Goal: Transaction & Acquisition: Book appointment/travel/reservation

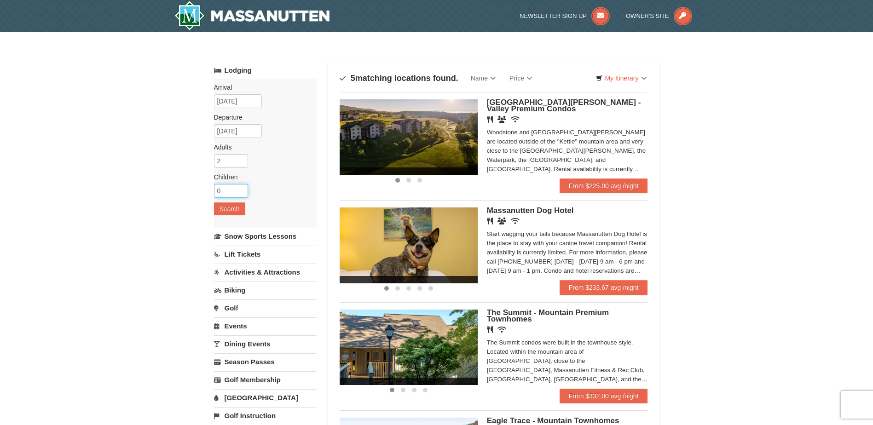
click at [224, 190] on input "0" at bounding box center [231, 191] width 34 height 14
type input "1"
click at [239, 190] on input "1" at bounding box center [231, 191] width 34 height 14
click at [232, 213] on button "Search" at bounding box center [229, 209] width 31 height 13
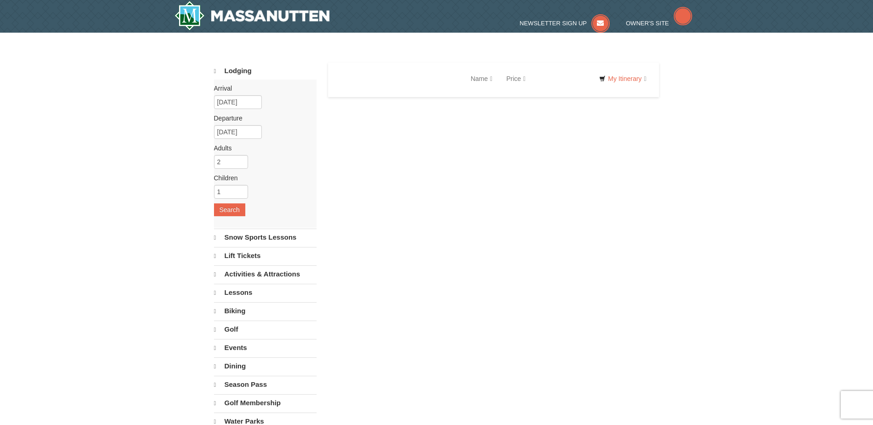
select select "9"
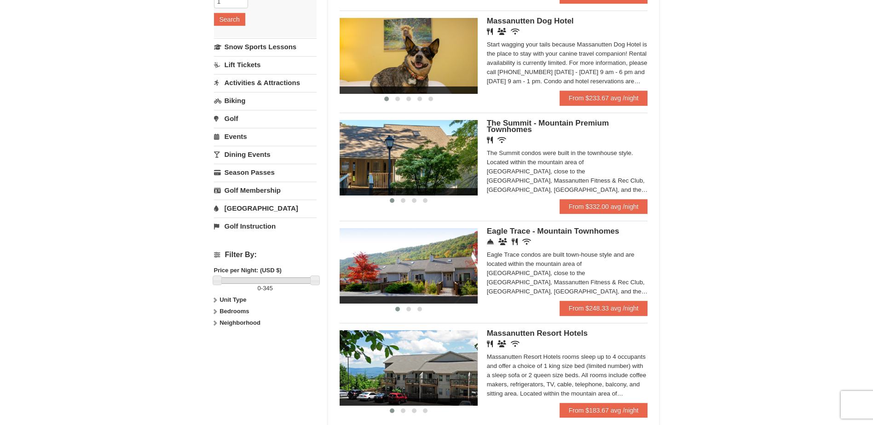
scroll to position [184, 0]
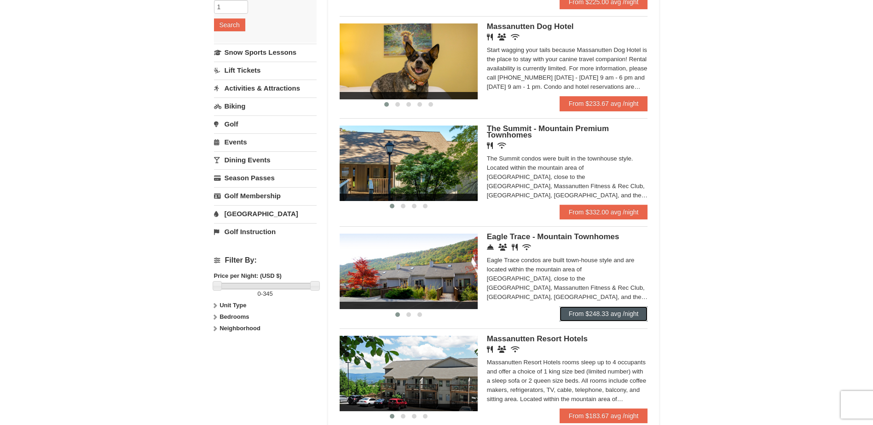
click at [579, 311] on link "From $248.33 avg /night" at bounding box center [604, 314] width 88 height 15
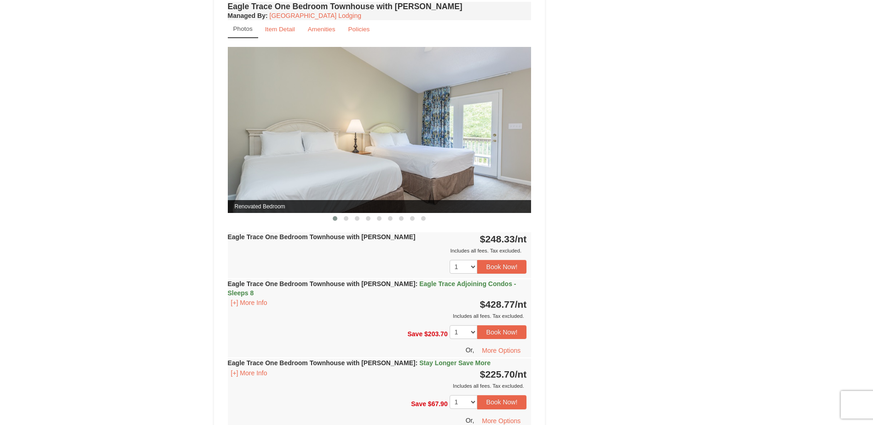
scroll to position [829, 0]
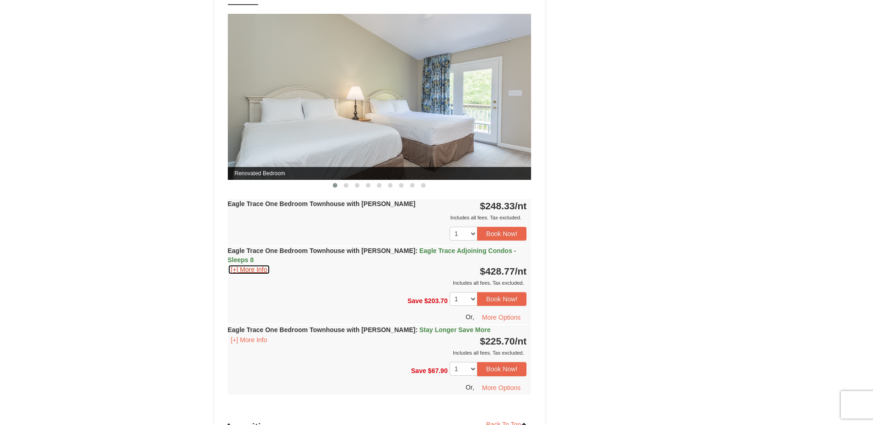
click at [236, 265] on button "[+] More Info" at bounding box center [249, 270] width 43 height 10
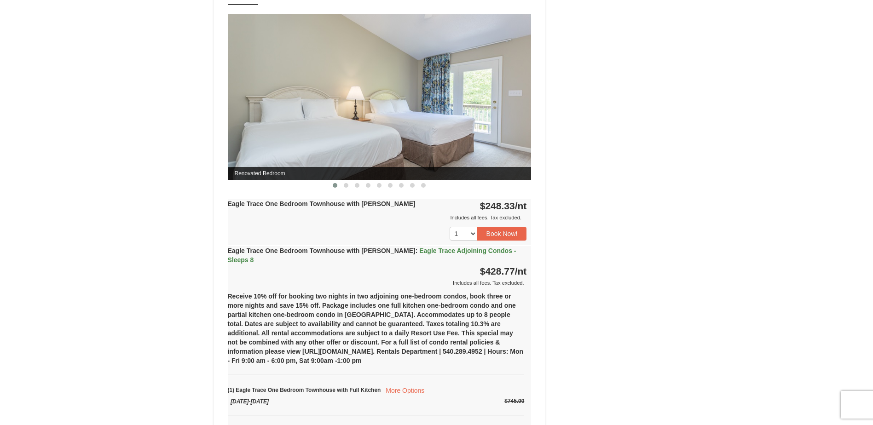
click at [236, 261] on div "Eagle Trace One Bedroom Townhouse with Jacuzzi : Eagle Trace Adjoining Condos -…" at bounding box center [380, 266] width 304 height 41
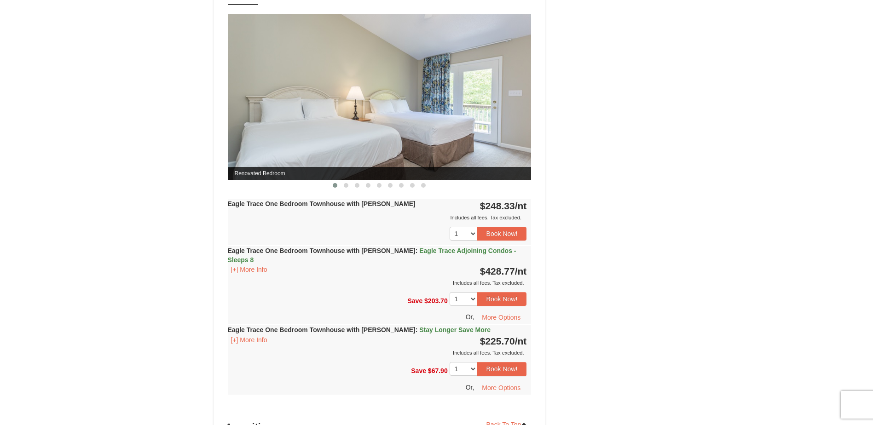
click at [509, 96] on img at bounding box center [380, 97] width 304 height 166
click at [354, 185] on button at bounding box center [357, 185] width 11 height 9
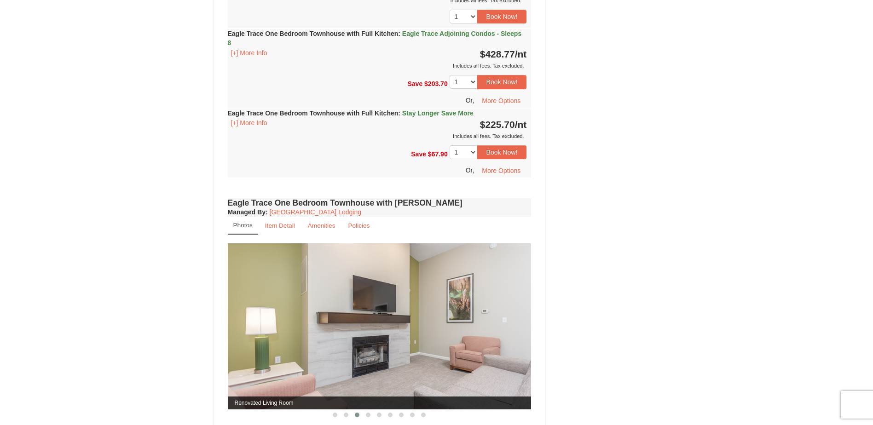
scroll to position [598, 0]
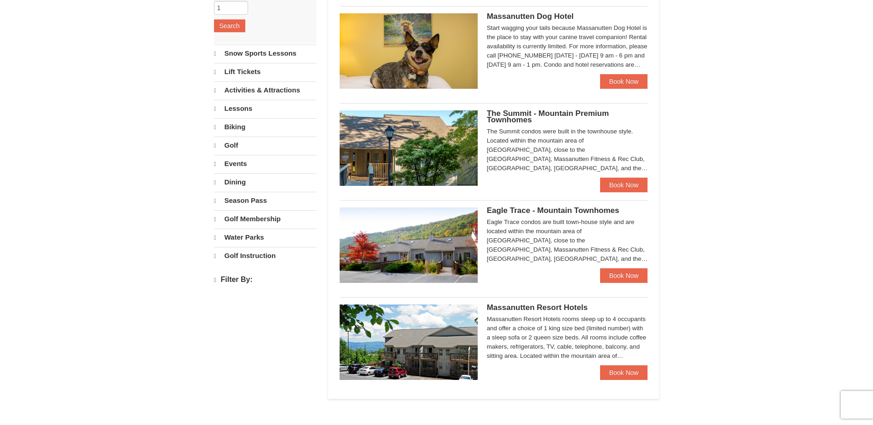
select select "9"
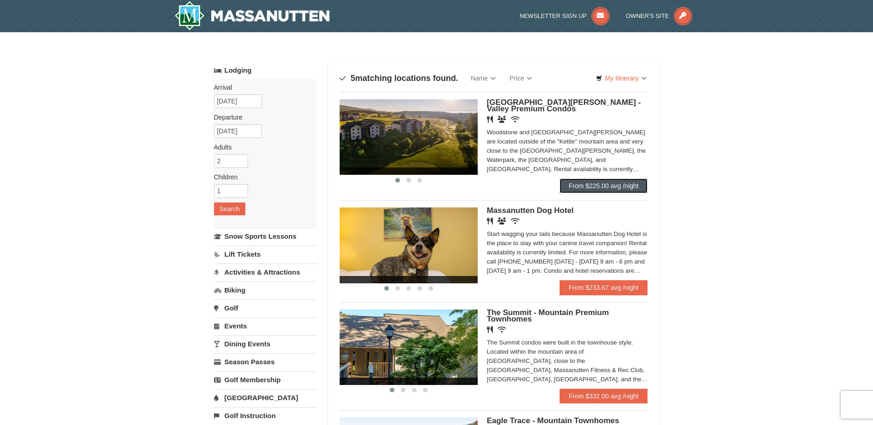
click at [586, 181] on link "From $225.00 avg /night" at bounding box center [604, 186] width 88 height 15
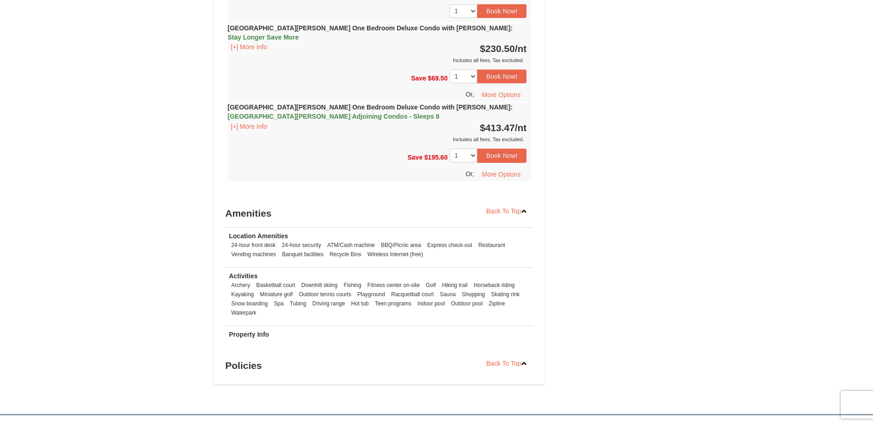
scroll to position [1151, 0]
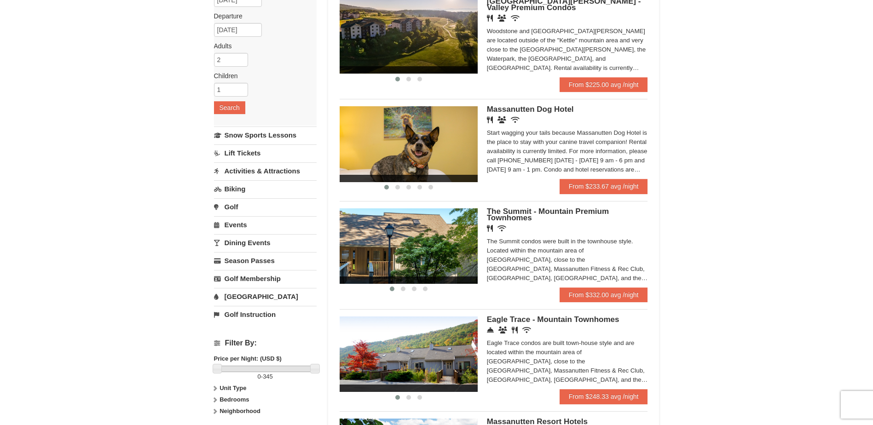
scroll to position [138, 0]
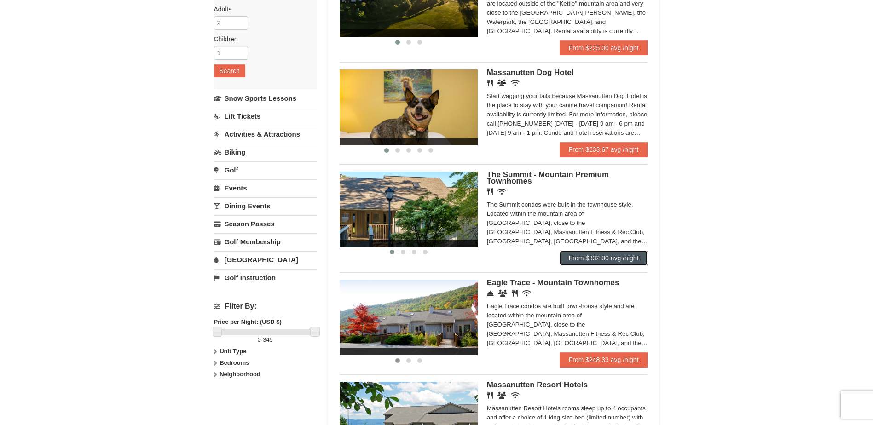
click at [579, 261] on link "From $332.00 avg /night" at bounding box center [604, 258] width 88 height 15
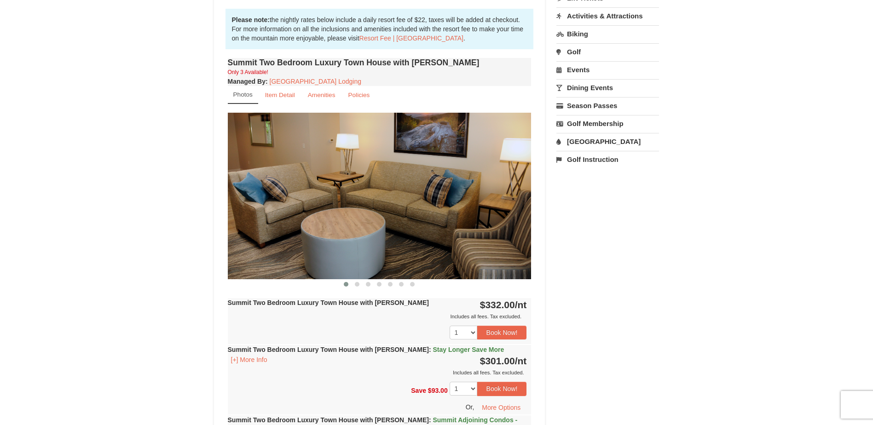
scroll to position [276, 0]
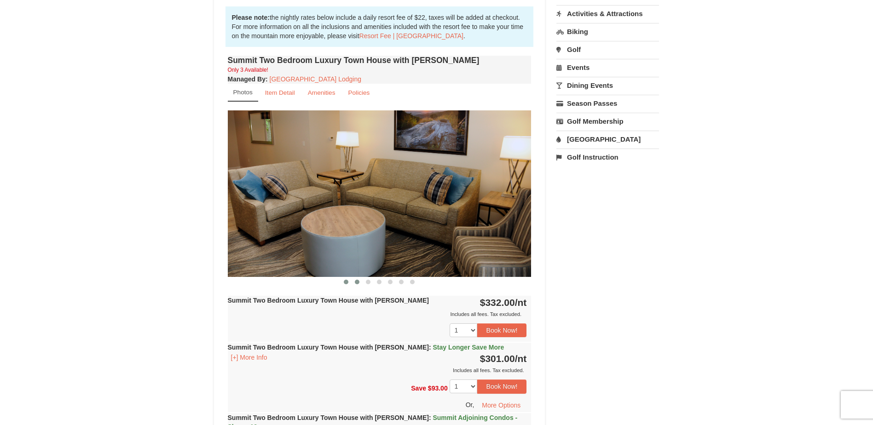
click at [358, 282] on span at bounding box center [357, 282] width 5 height 5
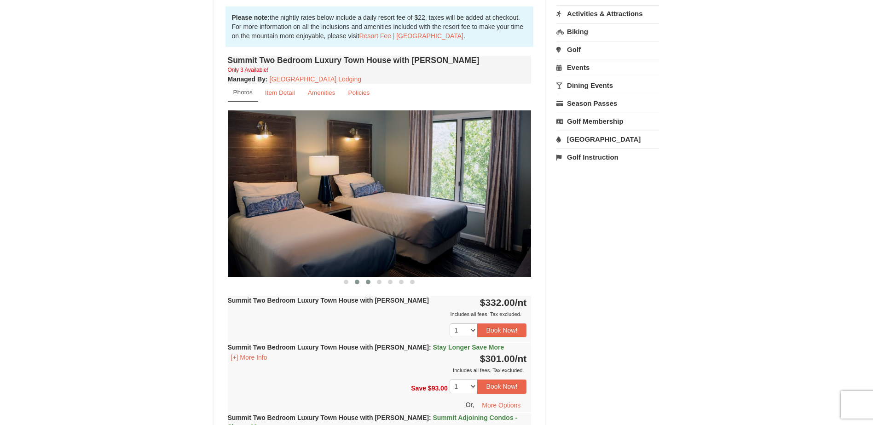
click at [367, 282] on span at bounding box center [368, 282] width 5 height 5
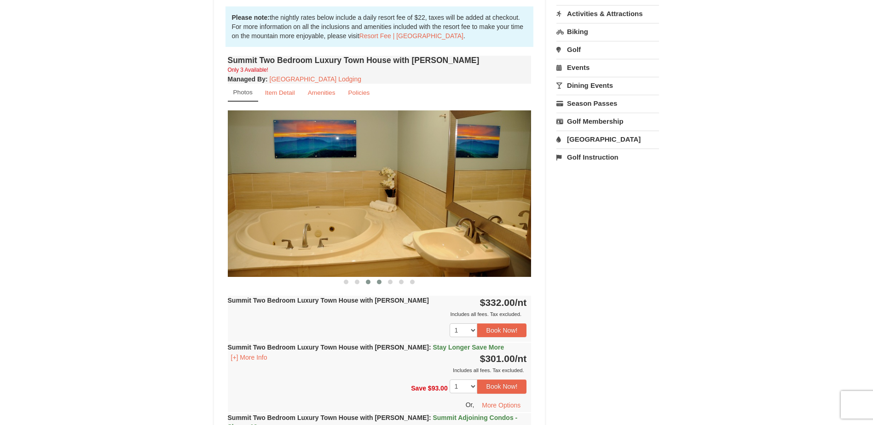
click at [379, 282] on span at bounding box center [379, 282] width 5 height 5
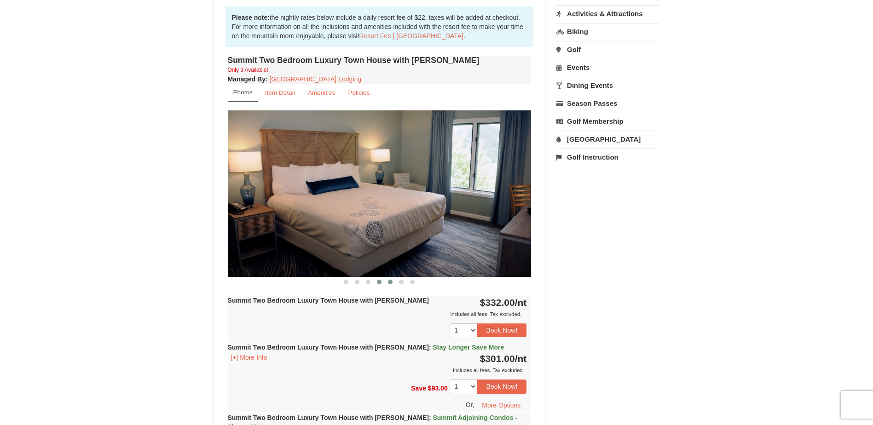
click at [392, 282] on span at bounding box center [390, 282] width 5 height 5
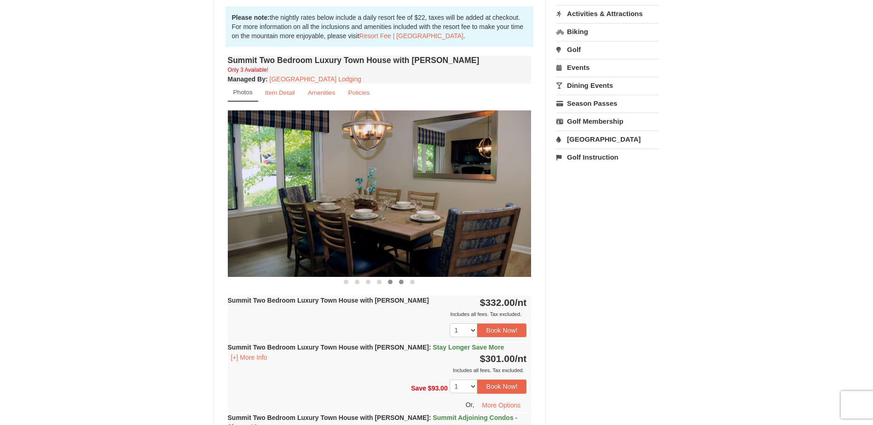
click at [403, 284] on button at bounding box center [401, 282] width 11 height 9
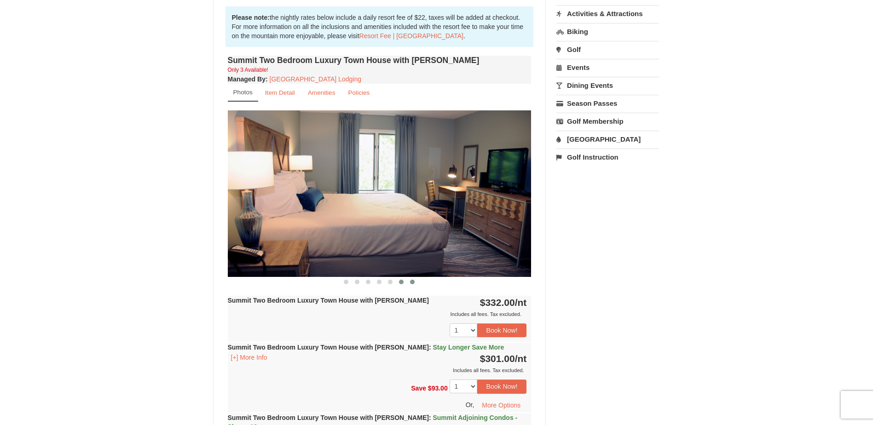
click at [411, 285] on button at bounding box center [412, 282] width 11 height 9
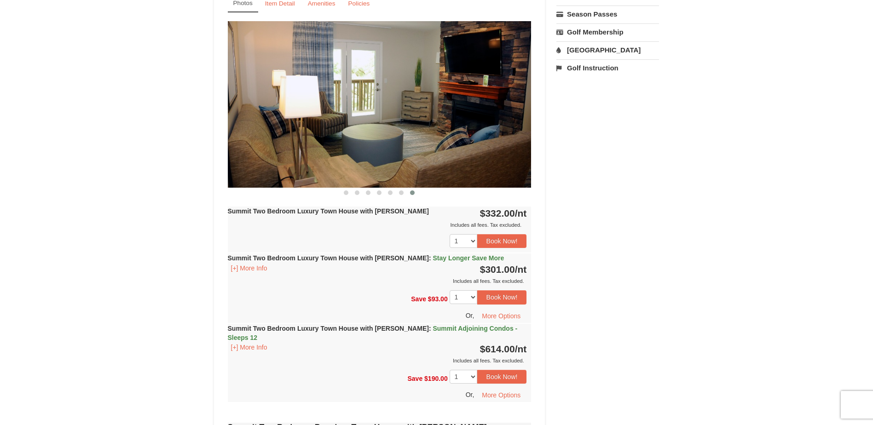
scroll to position [368, 0]
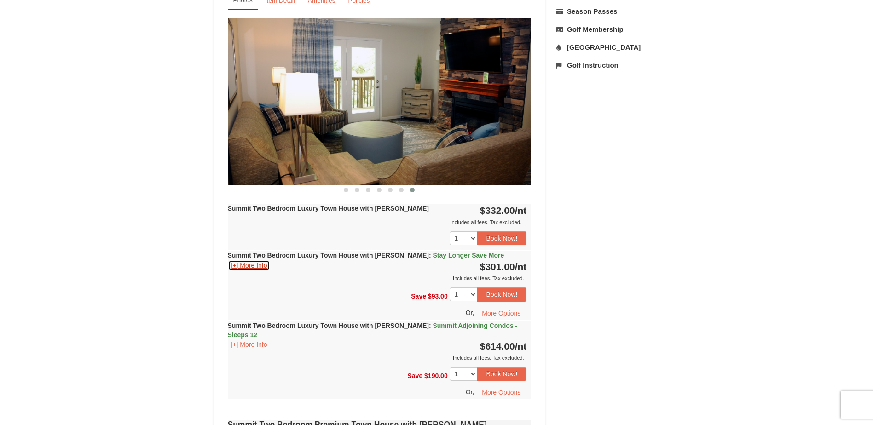
click at [244, 263] on button "[+] More Info" at bounding box center [249, 266] width 43 height 10
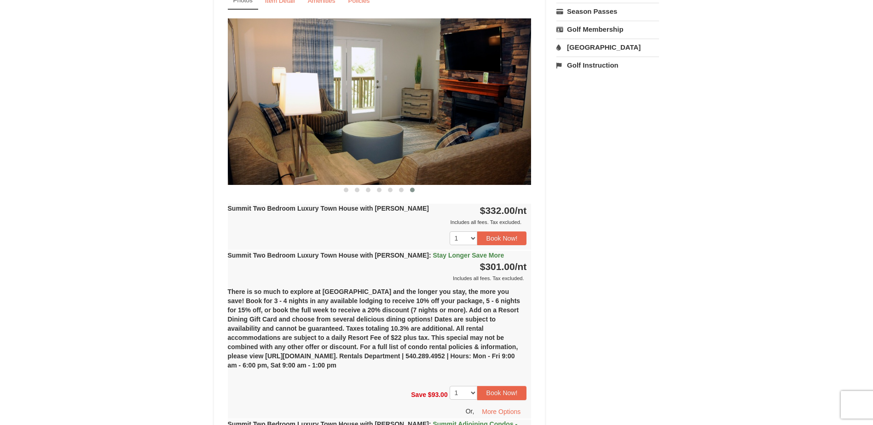
click at [244, 263] on div "Summit Two Bedroom Luxury Town House with [PERSON_NAME] : Stay Longer Save More…" at bounding box center [380, 267] width 304 height 32
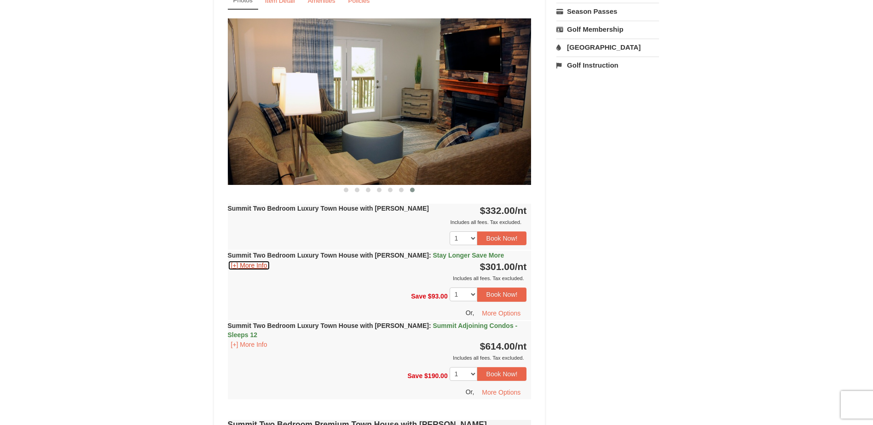
click at [234, 261] on button "[+] More Info" at bounding box center [249, 266] width 43 height 10
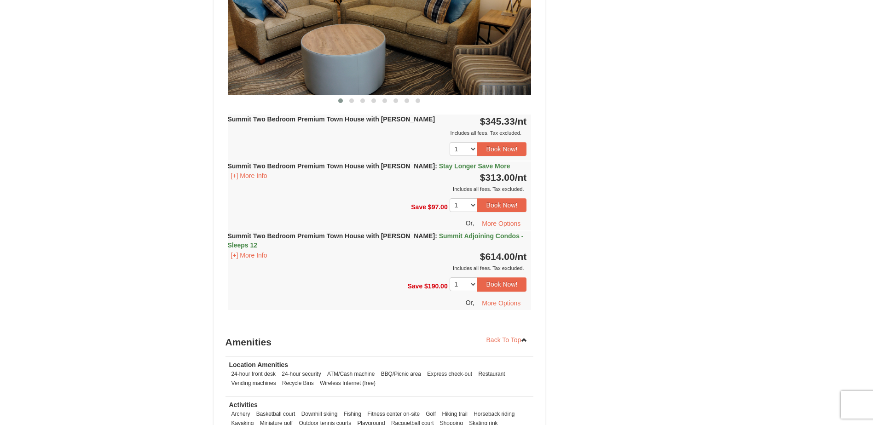
scroll to position [1289, 0]
